Goal: Task Accomplishment & Management: Manage account settings

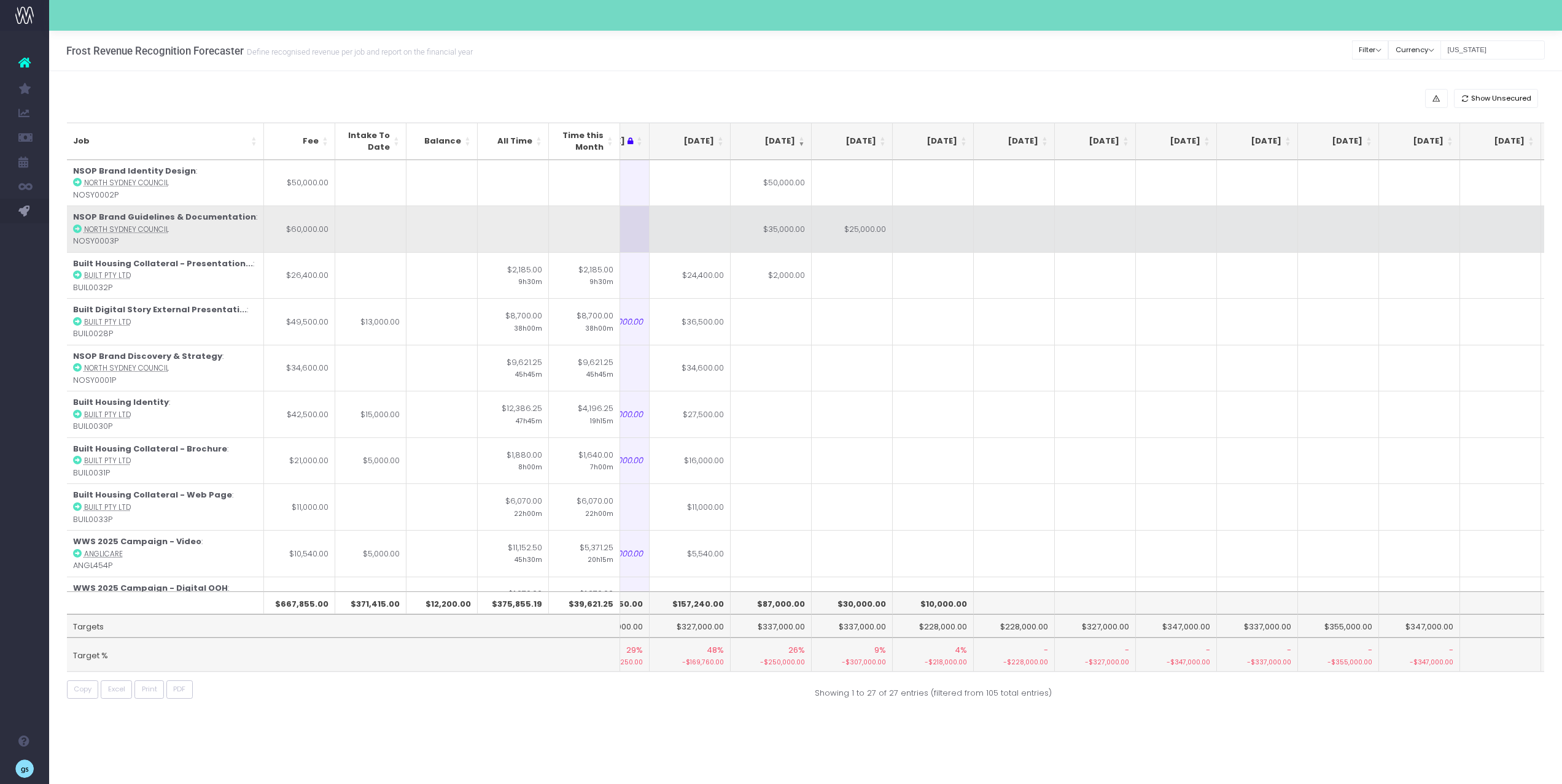
scroll to position [0, 211]
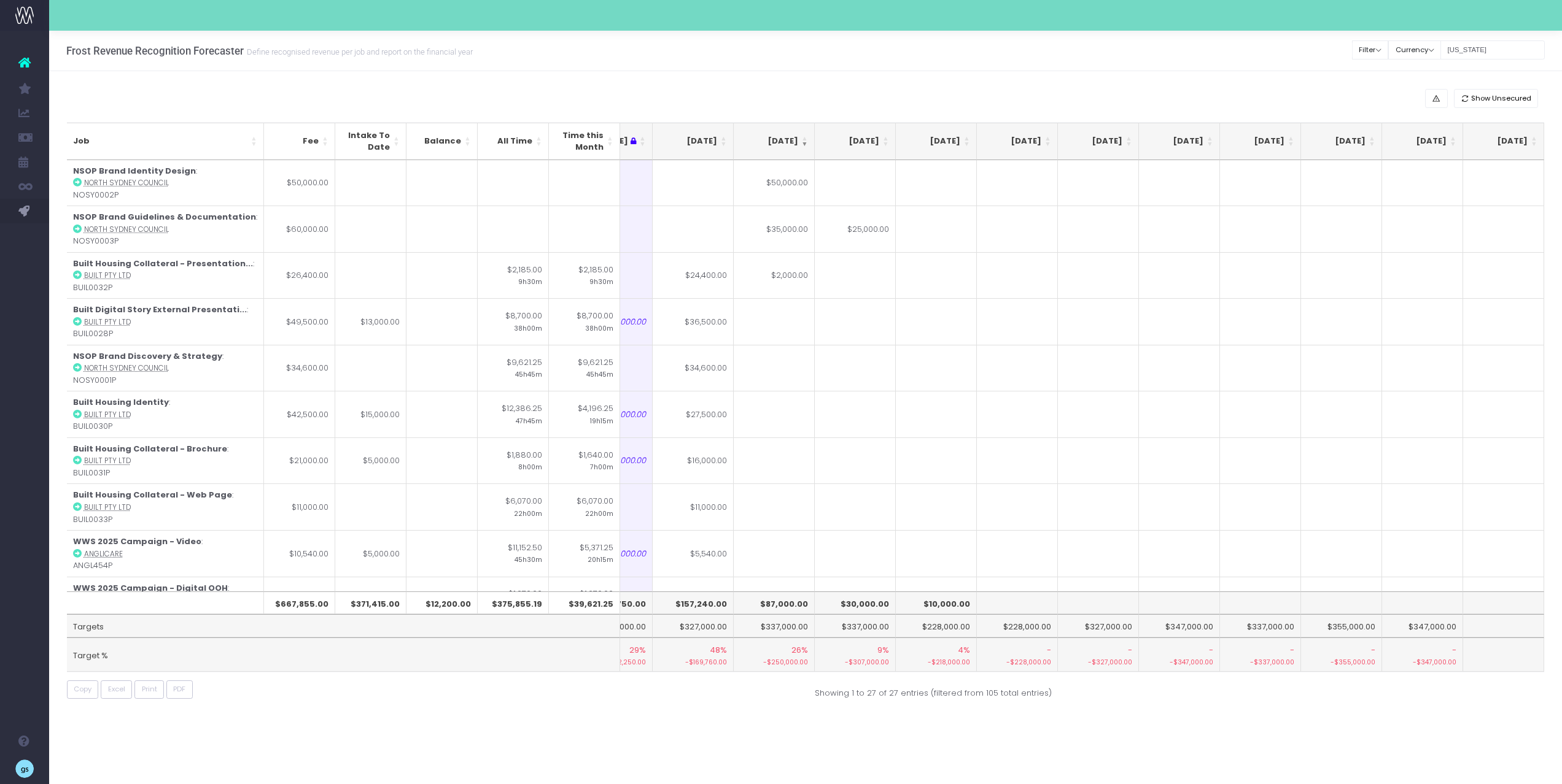
click at [725, 140] on th "[DATE]" at bounding box center [692, 142] width 81 height 37
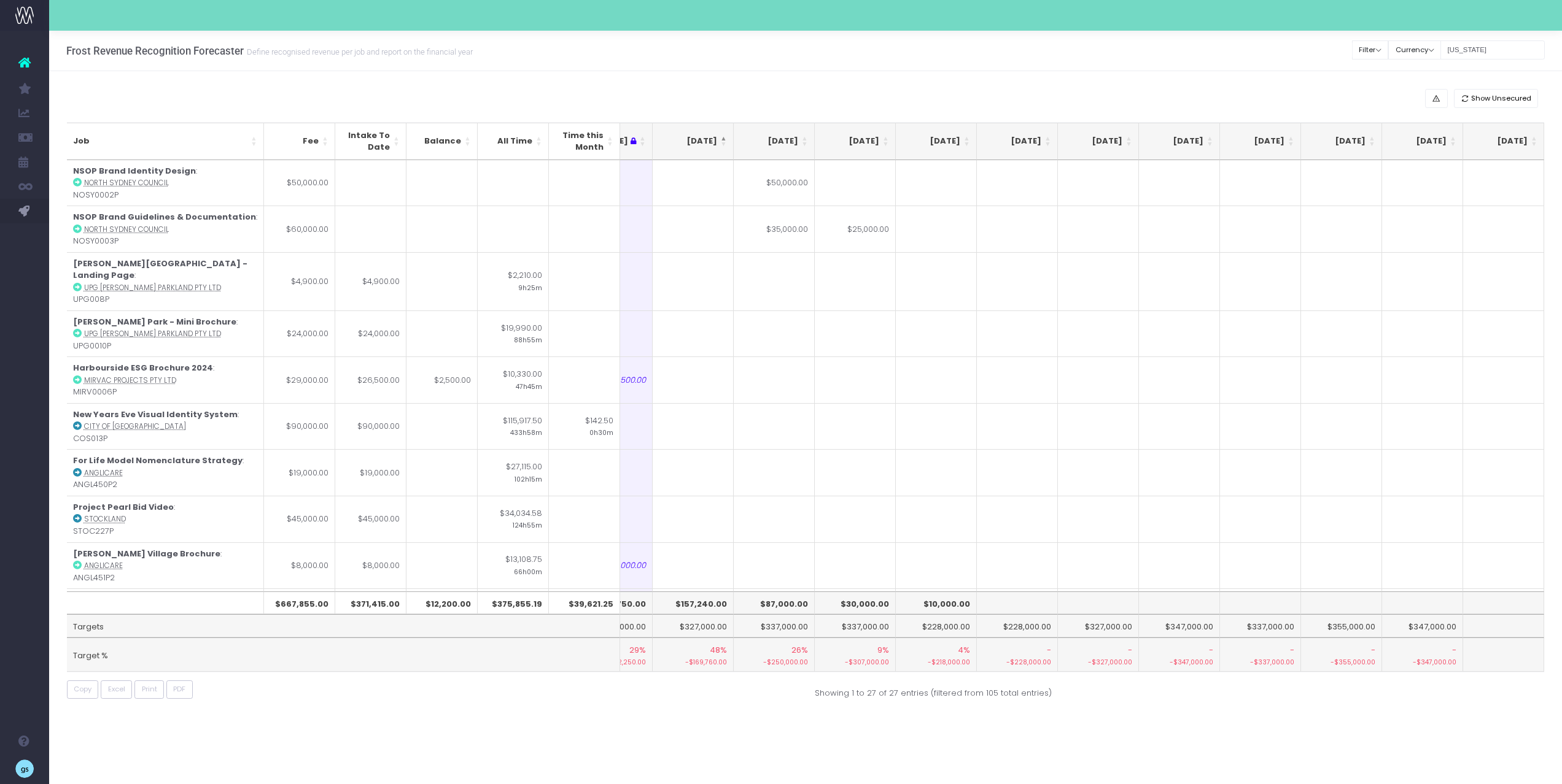
click at [725, 140] on th "[DATE]" at bounding box center [692, 142] width 81 height 37
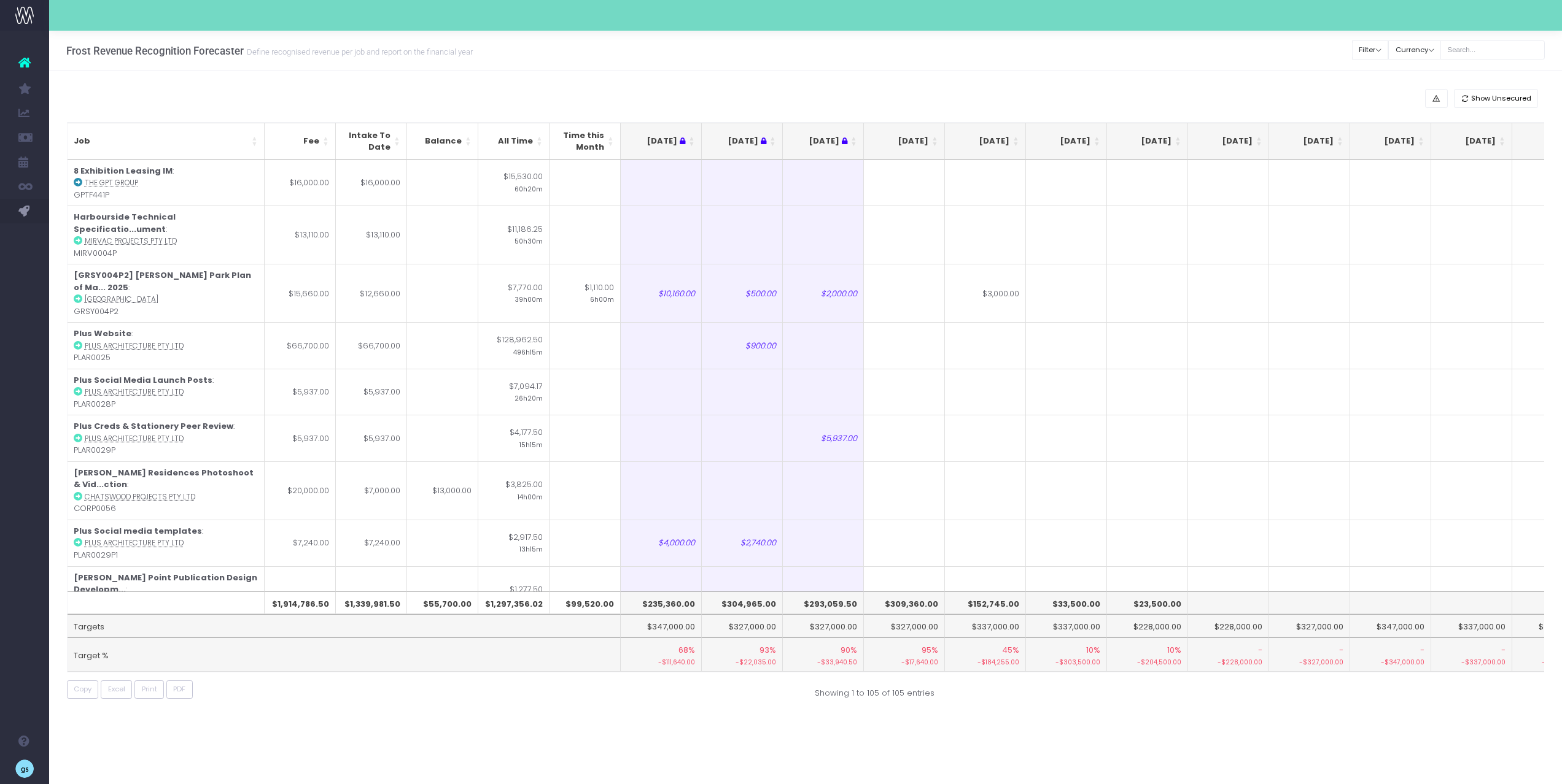
click at [935, 140] on th "[DATE]" at bounding box center [904, 142] width 81 height 37
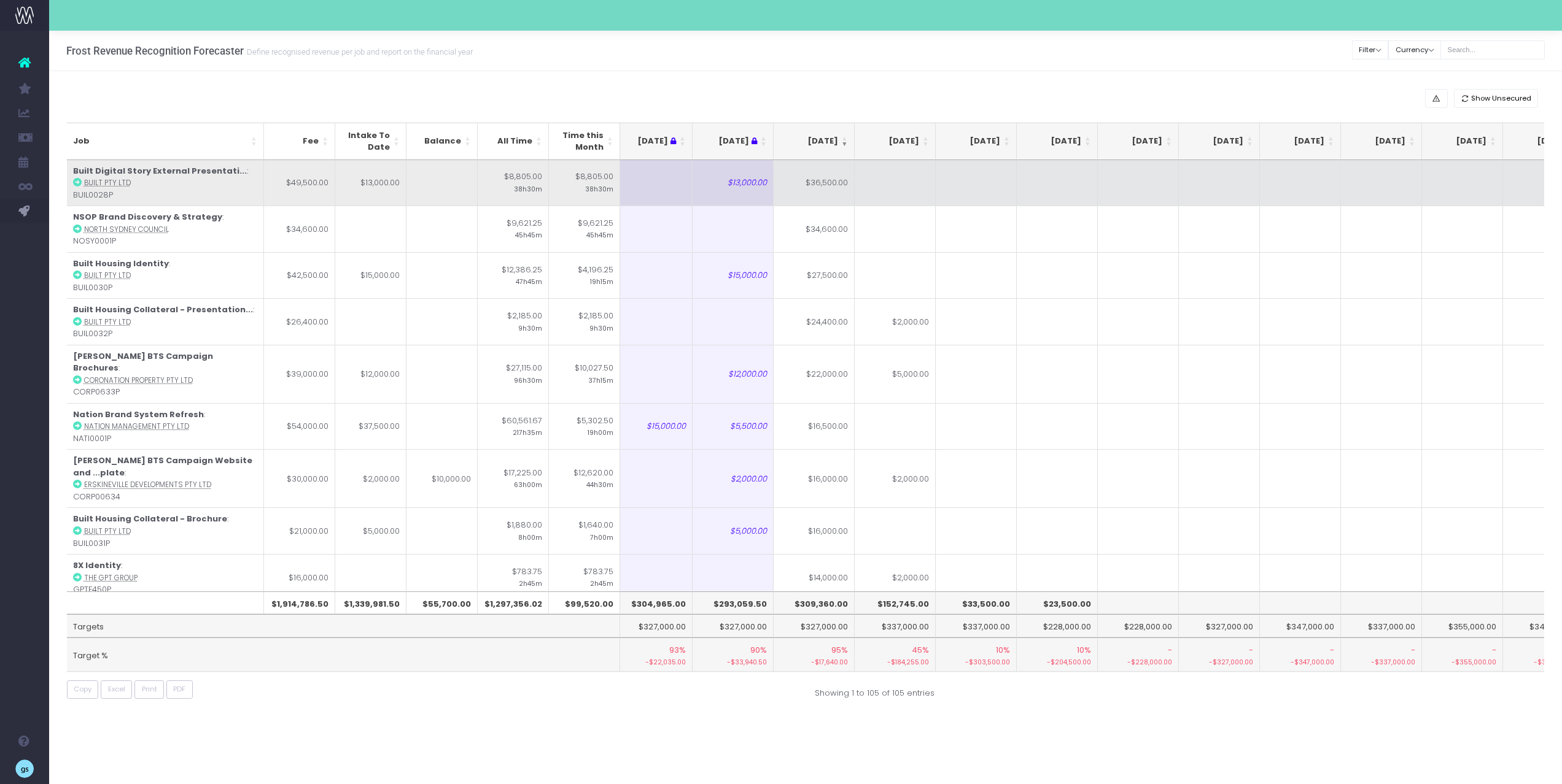
click at [91, 182] on abbr "Built Pty Ltd" at bounding box center [108, 183] width 47 height 10
click at [78, 181] on icon at bounding box center [77, 182] width 9 height 9
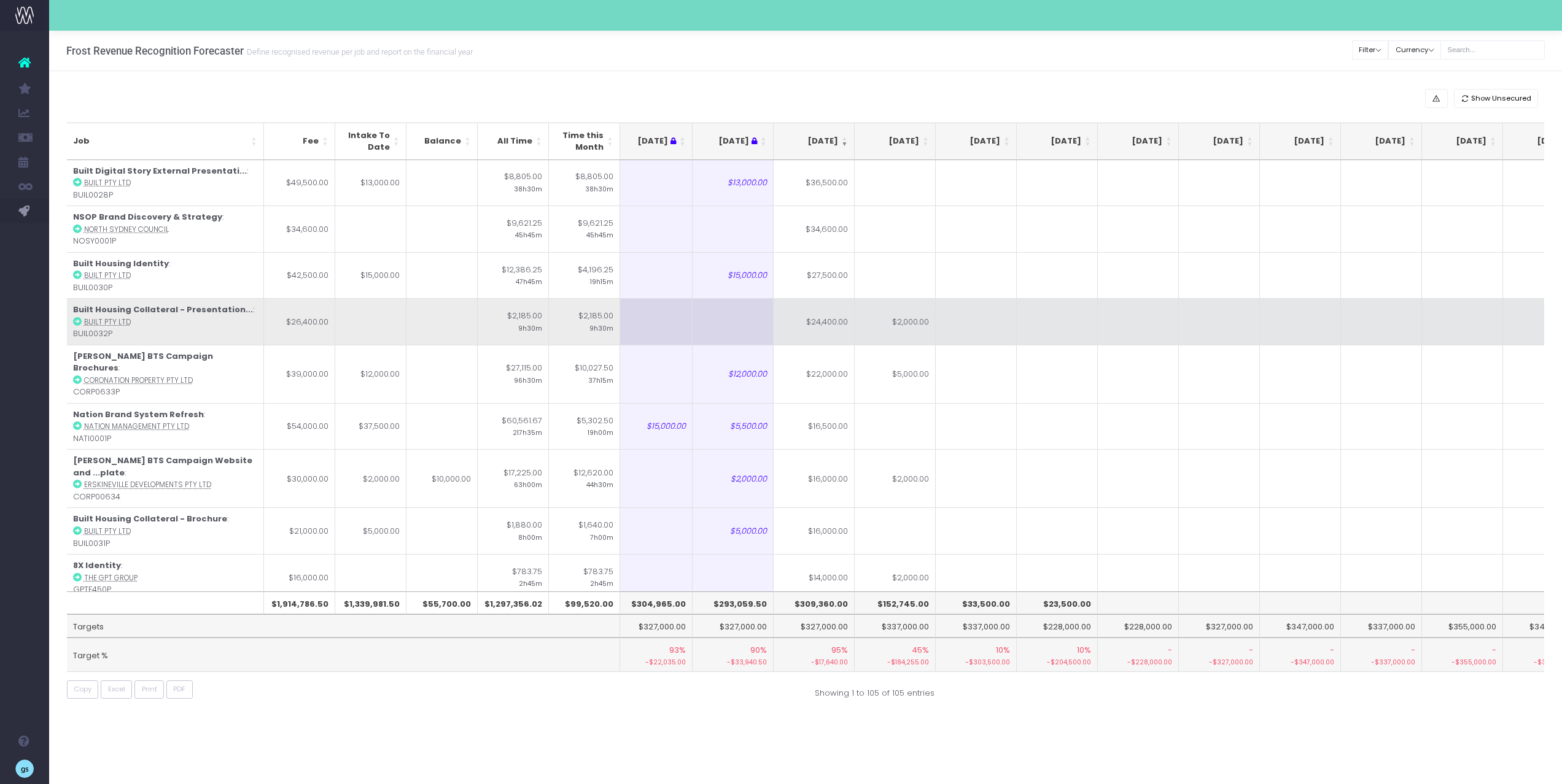
click at [79, 322] on icon at bounding box center [77, 322] width 9 height 9
click at [819, 326] on td "$24,400.00" at bounding box center [814, 322] width 81 height 47
type input "$24,400.00"
click at [998, 325] on td at bounding box center [976, 322] width 81 height 47
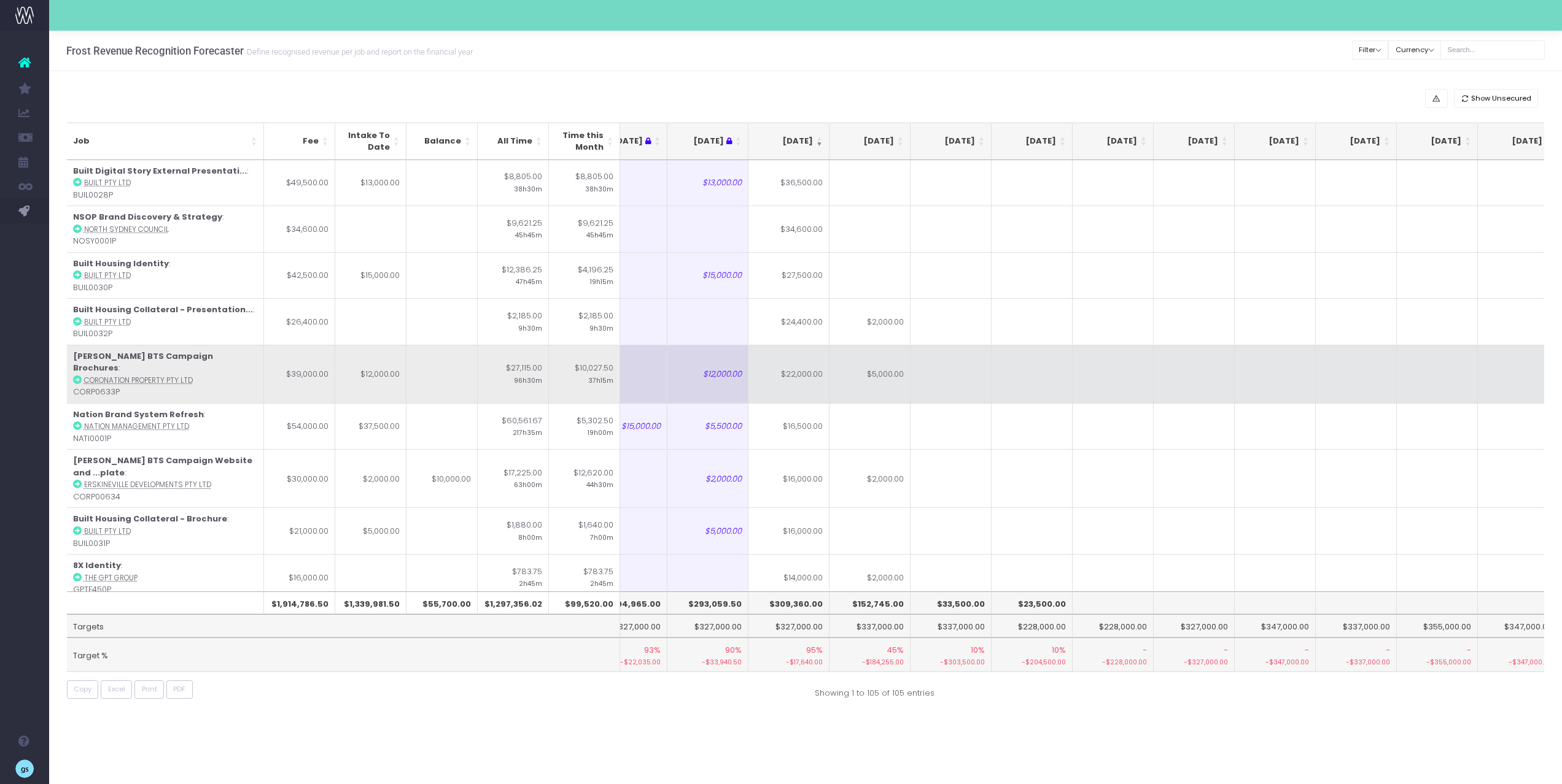
scroll to position [0, 116]
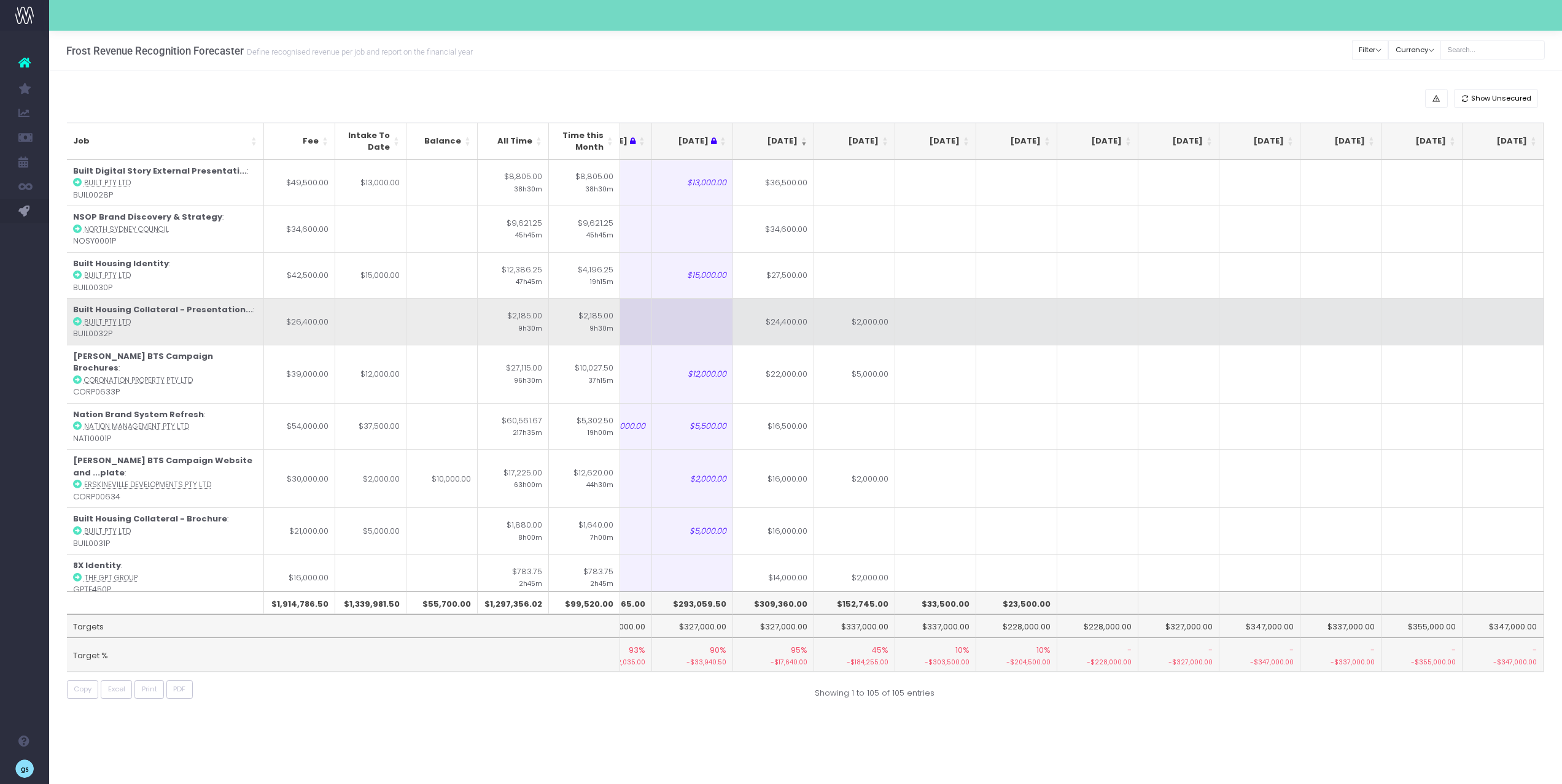
click at [793, 323] on td "$24,400.00" at bounding box center [774, 322] width 81 height 47
click at [855, 327] on td "$2,000.00" at bounding box center [855, 322] width 81 height 47
type input "$2,000.00"
